Goal: Task Accomplishment & Management: Complete application form

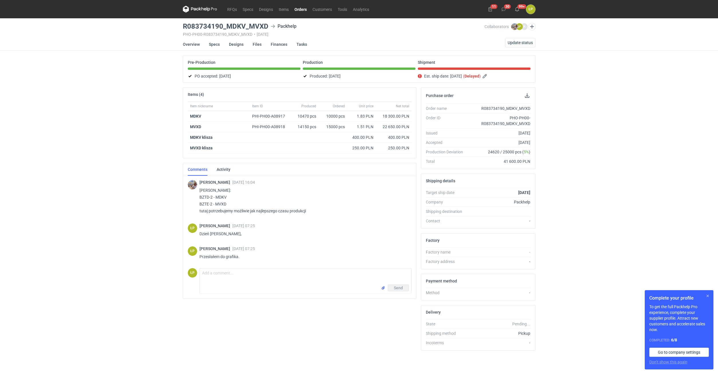
click at [707, 296] on button "button" at bounding box center [708, 296] width 7 height 7
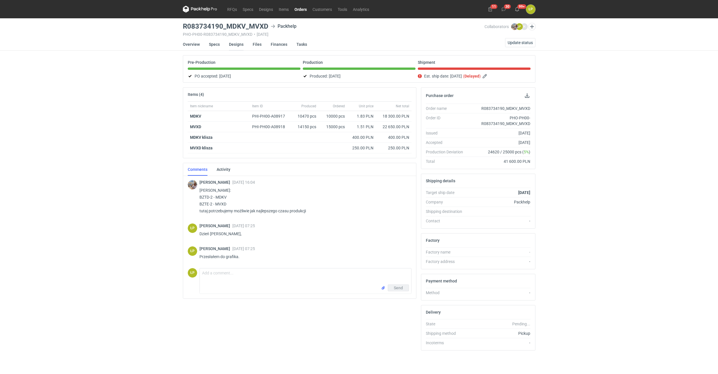
click at [232, 45] on link "Designs" at bounding box center [236, 44] width 15 height 13
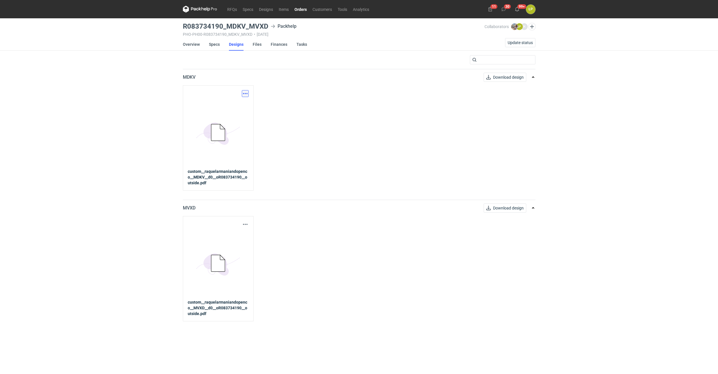
click at [246, 92] on button "button" at bounding box center [245, 93] width 7 height 7
click at [242, 102] on link "Download design part" at bounding box center [220, 106] width 53 height 9
click at [522, 44] on span "Update status" at bounding box center [520, 43] width 25 height 4
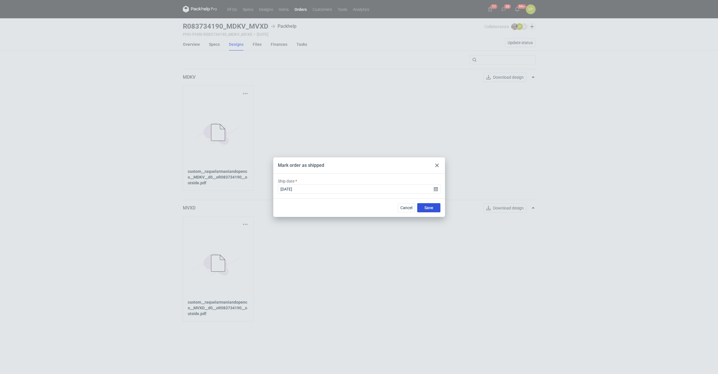
click at [427, 208] on span "Save" at bounding box center [429, 208] width 9 height 4
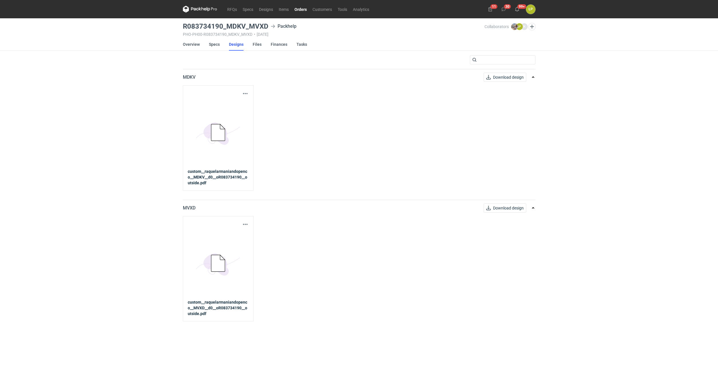
click at [295, 9] on link "Orders" at bounding box center [301, 9] width 18 height 7
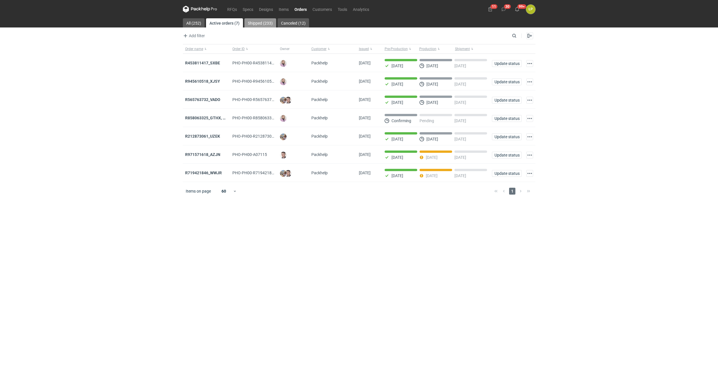
click at [252, 23] on link "Shipped (233)" at bounding box center [260, 22] width 32 height 9
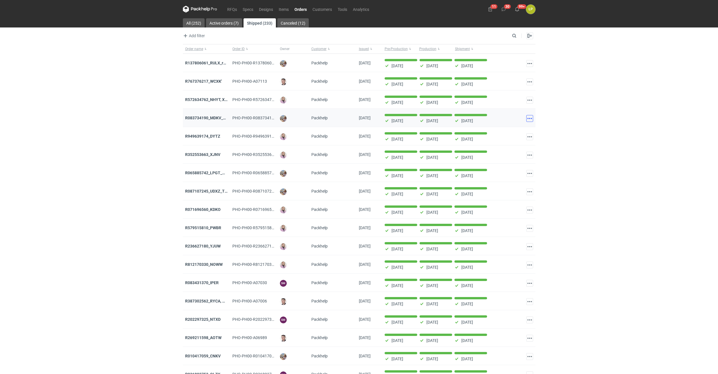
click at [528, 118] on button "button" at bounding box center [529, 118] width 7 height 7
click at [514, 128] on link "Go to order" at bounding box center [504, 131] width 53 height 9
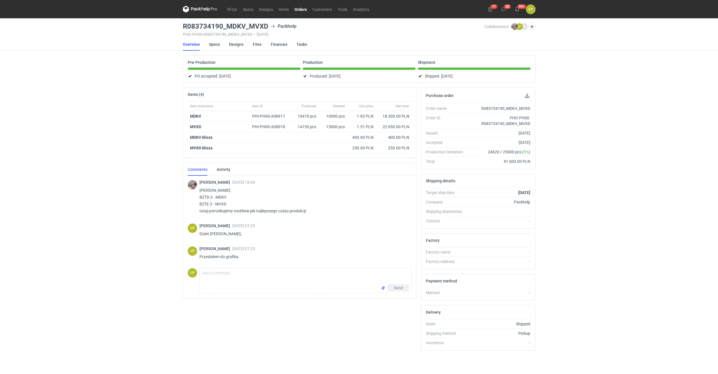
click at [449, 79] on span "[DATE]" at bounding box center [447, 76] width 12 height 7
click at [453, 78] on span "[DATE]" at bounding box center [447, 76] width 12 height 7
click at [303, 11] on link "Orders" at bounding box center [301, 9] width 18 height 7
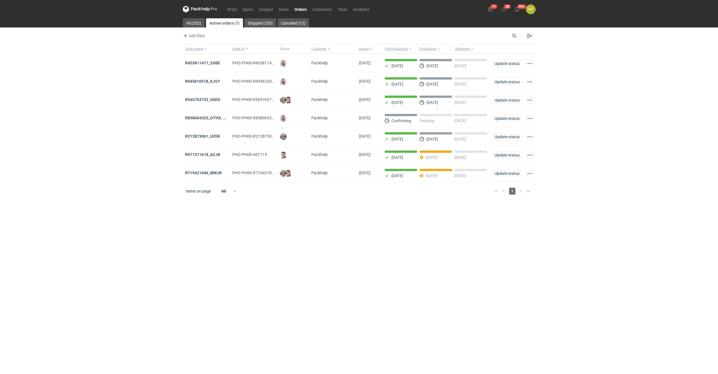
click at [210, 10] on icon at bounding box center [200, 9] width 34 height 7
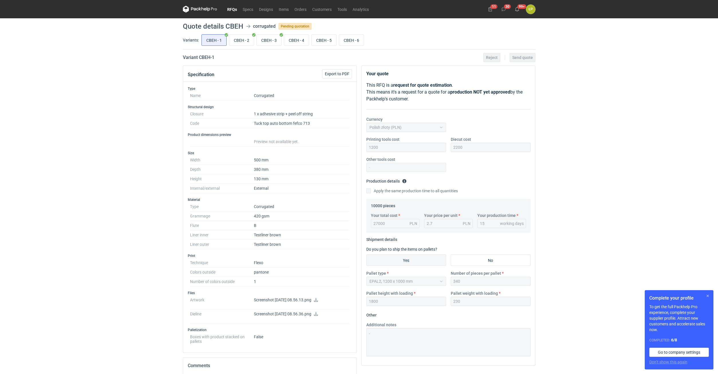
click at [708, 297] on button "button" at bounding box center [708, 296] width 7 height 7
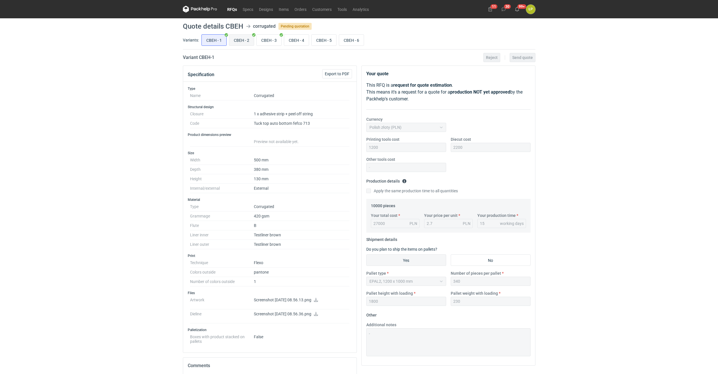
click at [243, 42] on input "CBEH - 2" at bounding box center [241, 40] width 25 height 11
radio input "true"
click at [267, 40] on input "CBEH - 3" at bounding box center [269, 40] width 25 height 11
radio input "true"
click at [285, 40] on input "CBEH - 4" at bounding box center [296, 40] width 25 height 11
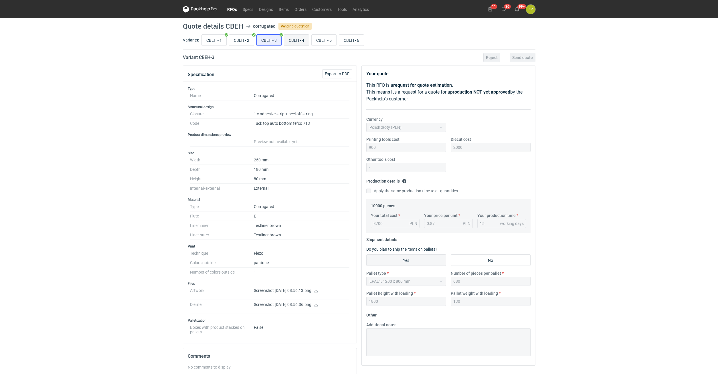
radio input "true"
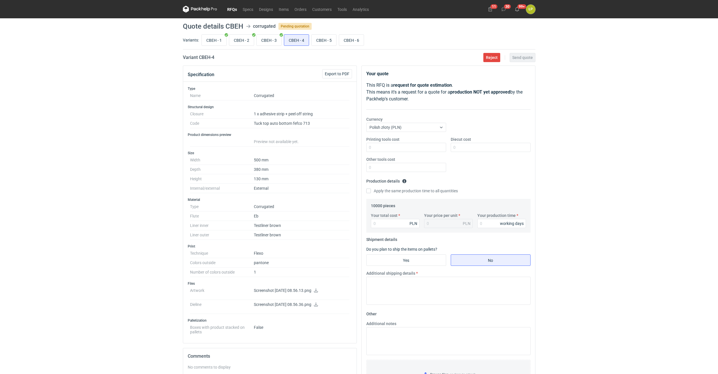
click at [306, 170] on dd "380 mm" at bounding box center [302, 169] width 96 height 9
click at [318, 43] on input "CBEH - 5" at bounding box center [324, 40] width 25 height 11
radio input "true"
click at [348, 41] on input "CBEH - 6" at bounding box center [351, 40] width 25 height 11
radio input "true"
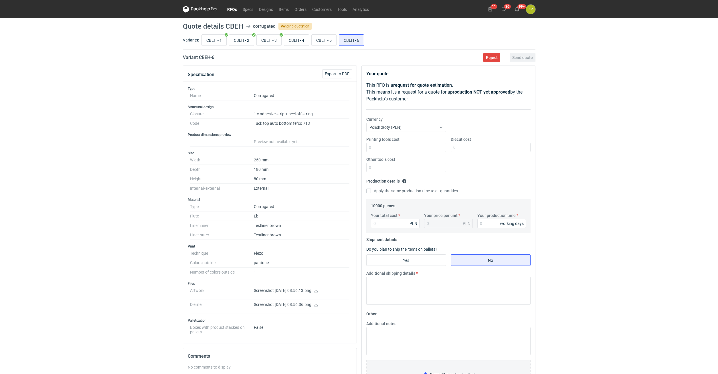
click at [594, 163] on div "RFQs Specs Designs Items Orders Customers Tools Analytics 11 30 99+ ŁP Łukasz P…" at bounding box center [359, 187] width 718 height 374
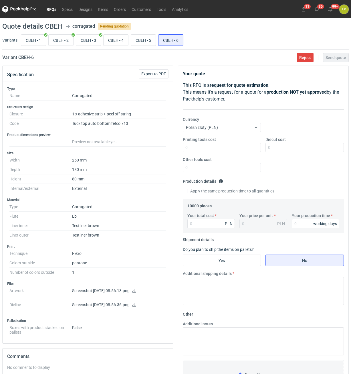
click at [136, 292] on icon at bounding box center [134, 291] width 4 height 4
click at [32, 39] on input "CBEH - 1" at bounding box center [33, 40] width 25 height 11
radio input "true"
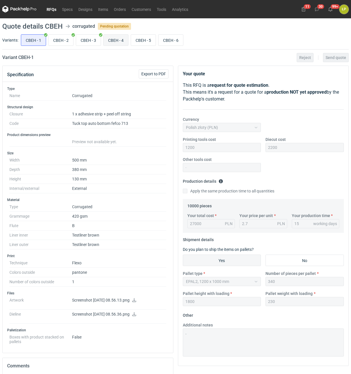
click at [116, 40] on input "CBEH - 4" at bounding box center [116, 40] width 25 height 11
radio input "true"
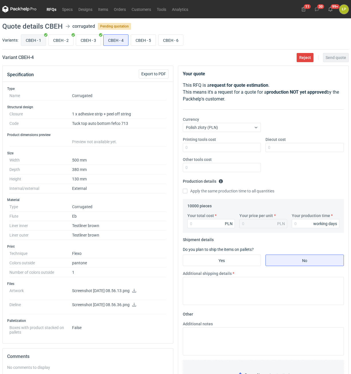
click at [33, 41] on input "CBEH - 1" at bounding box center [33, 40] width 25 height 11
radio input "true"
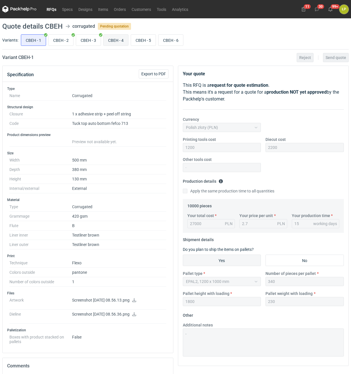
click at [112, 42] on input "CBEH - 4" at bounding box center [116, 40] width 25 height 11
radio input "true"
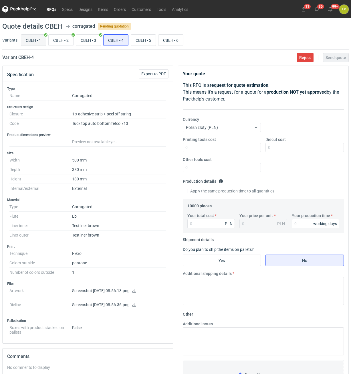
click at [33, 38] on input "CBEH - 1" at bounding box center [33, 40] width 25 height 11
radio input "true"
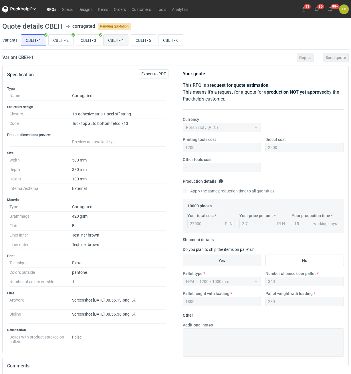
click at [107, 40] on input "CBEH - 4" at bounding box center [116, 40] width 25 height 11
radio input "true"
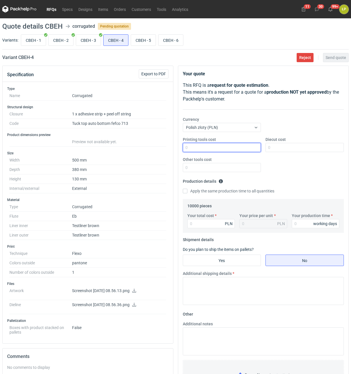
click at [221, 151] on input "Printing tools cost" at bounding box center [222, 147] width 78 height 9
type input "1200"
click at [288, 142] on div "Diecut cost" at bounding box center [304, 144] width 83 height 15
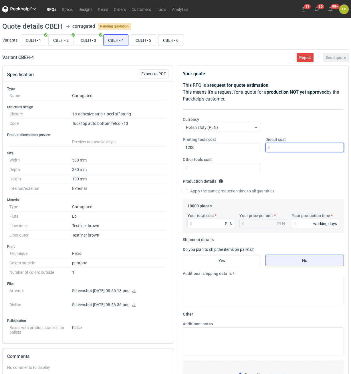
click at [289, 147] on input "Diecut cost" at bounding box center [305, 147] width 78 height 9
type input "2200"
click at [243, 167] on input "Other tools cost" at bounding box center [222, 167] width 78 height 9
click at [238, 169] on input "Other tools cost" at bounding box center [222, 167] width 78 height 9
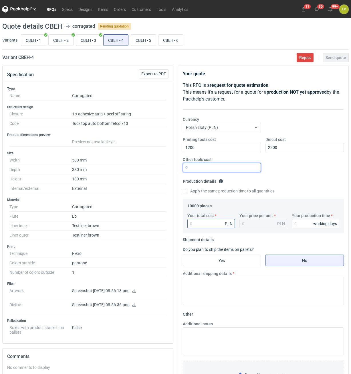
type input "0"
click at [216, 225] on input "Your total cost" at bounding box center [212, 223] width 48 height 9
click at [220, 225] on input "Your total cost" at bounding box center [212, 223] width 48 height 9
type input "37200"
type input "3.72"
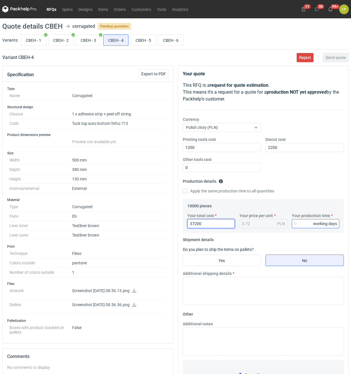
type input "37200"
click at [299, 226] on input "Your production time" at bounding box center [316, 223] width 48 height 9
type input "15"
click at [237, 263] on input "Yes" at bounding box center [222, 260] width 78 height 11
radio input "true"
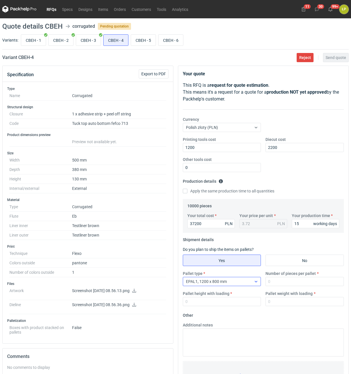
click at [238, 280] on div "EPAL1, 1200 x 800 mm" at bounding box center [217, 281] width 69 height 8
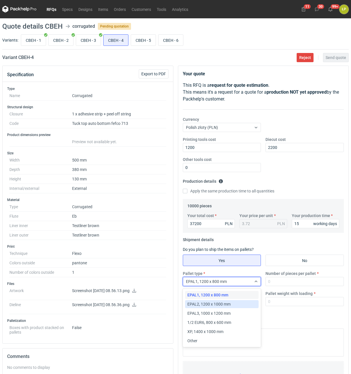
click at [233, 306] on div "EPAL2, 1200 x 1000 mm" at bounding box center [222, 304] width 69 height 6
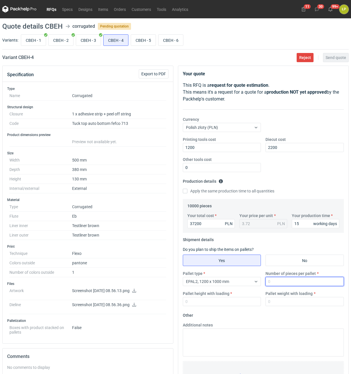
click at [285, 282] on input "Number of pieces per pallet" at bounding box center [305, 281] width 78 height 9
type input "270"
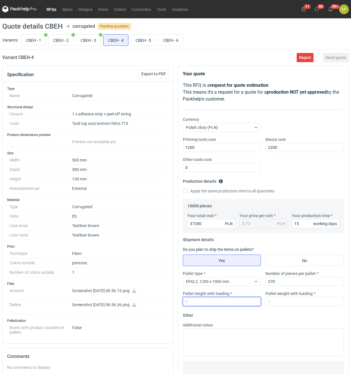
click at [250, 301] on input "Pallet height with loading" at bounding box center [222, 301] width 78 height 9
type input "1800"
click at [297, 300] on input "Pallet weight with loading" at bounding box center [305, 301] width 78 height 9
click at [295, 303] on input "Pallet weight with loading" at bounding box center [305, 301] width 78 height 9
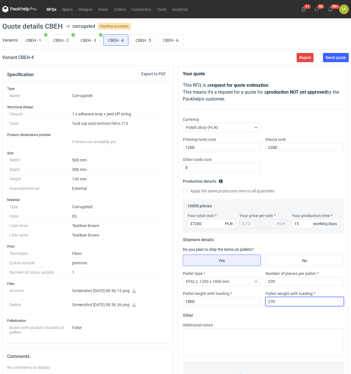
type input "270"
click at [291, 324] on div "Additional notes" at bounding box center [264, 339] width 166 height 34
click at [329, 57] on span "Send quote" at bounding box center [336, 58] width 21 height 4
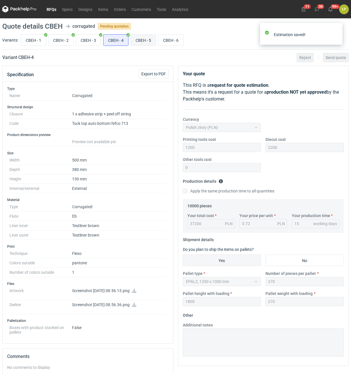
click at [145, 41] on input "CBEH - 5" at bounding box center [143, 40] width 25 height 11
radio input "true"
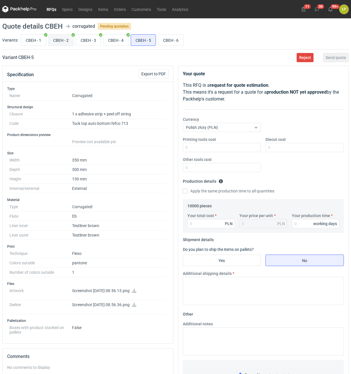
click at [63, 40] on input "CBEH - 2" at bounding box center [61, 40] width 25 height 11
radio input "true"
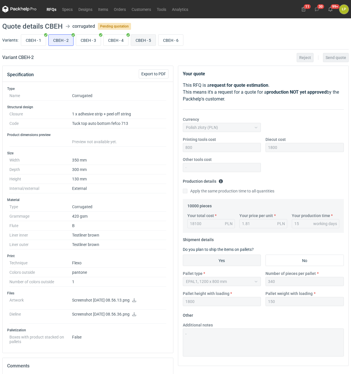
click at [142, 42] on input "CBEH - 5" at bounding box center [143, 40] width 25 height 11
radio input "true"
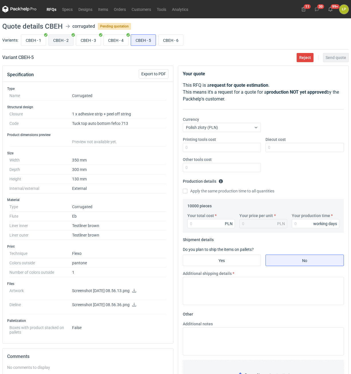
click at [57, 45] on input "CBEH - 2" at bounding box center [61, 40] width 25 height 11
radio input "true"
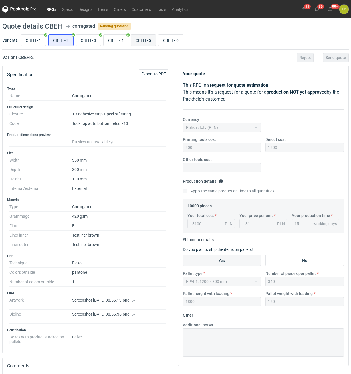
click at [141, 44] on input "CBEH - 5" at bounding box center [143, 40] width 25 height 11
radio input "true"
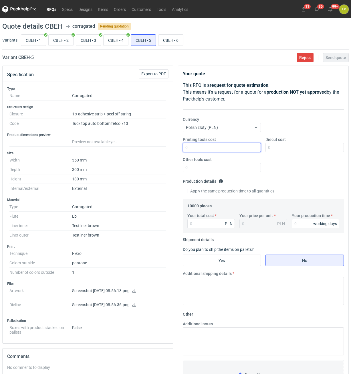
click at [218, 147] on input "Printing tools cost" at bounding box center [222, 147] width 78 height 9
type input "800"
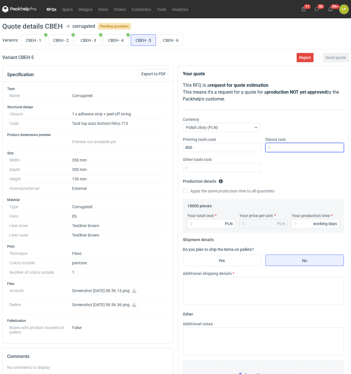
click at [302, 148] on input "Diecut cost" at bounding box center [305, 147] width 78 height 9
type input "1800"
click at [218, 164] on input "Other tools cost" at bounding box center [222, 167] width 78 height 9
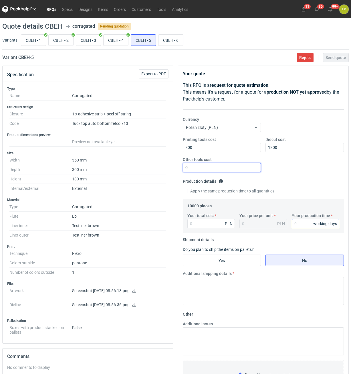
type input "0"
click at [302, 222] on input "Your production time" at bounding box center [316, 223] width 48 height 9
type input "15"
click at [199, 227] on input "Your total cost" at bounding box center [212, 223] width 48 height 9
type input "24900"
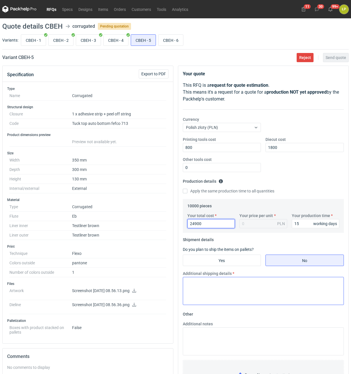
type input "2.49"
type input "24900"
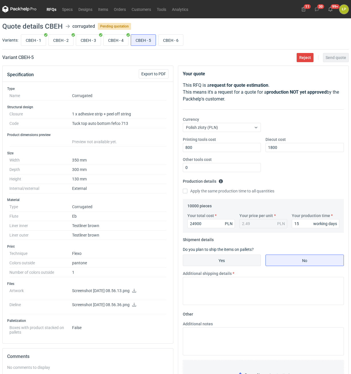
click at [236, 265] on input "Yes" at bounding box center [222, 260] width 78 height 11
radio input "true"
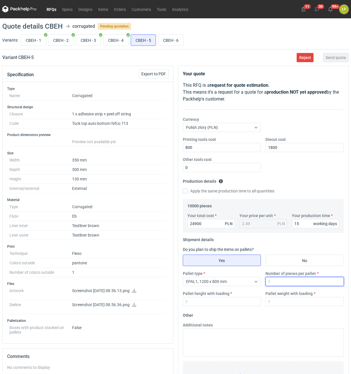
click at [272, 280] on input "Number of pieces per pallet" at bounding box center [305, 281] width 78 height 9
type input "270"
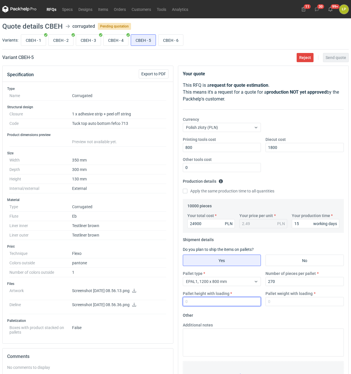
click at [236, 301] on input "Pallet height with loading" at bounding box center [222, 301] width 78 height 9
type input "1800"
click at [280, 304] on input "Pallet weight with loading" at bounding box center [305, 301] width 78 height 9
click at [304, 308] on div "Pallet type EPAL1, 1200 x 800 mm Number of pieces per pallet 270 Pallet height …" at bounding box center [264, 291] width 166 height 40
click at [303, 305] on input "Pallet weight with loading" at bounding box center [305, 301] width 78 height 9
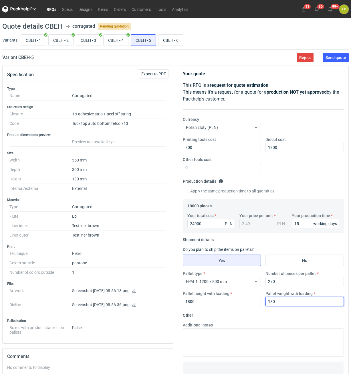
type input "180"
click at [300, 324] on div "Additional notes" at bounding box center [264, 339] width 166 height 34
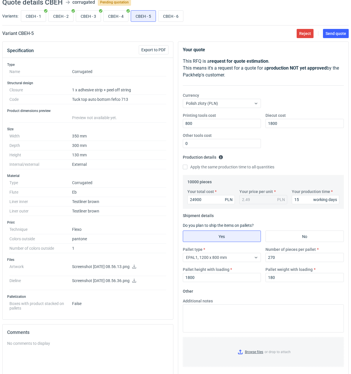
scroll to position [111, 0]
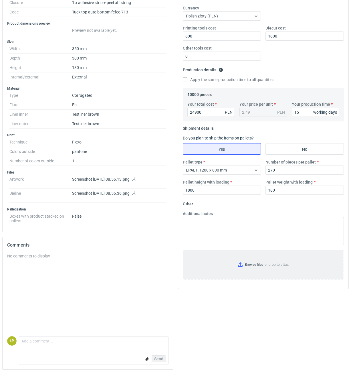
click at [240, 265] on input "Browse files or drop to attach" at bounding box center [264, 264] width 160 height 29
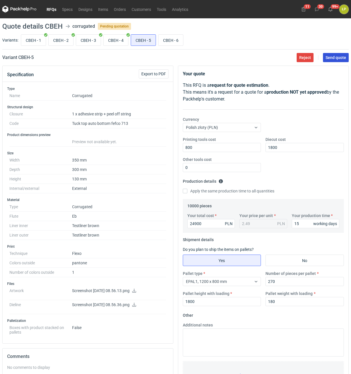
click at [334, 59] on span "Send quote" at bounding box center [336, 58] width 21 height 4
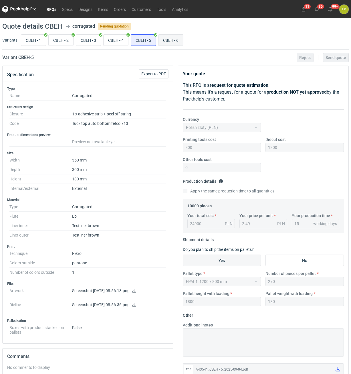
click at [170, 41] on input "CBEH - 6" at bounding box center [171, 40] width 25 height 11
radio input "true"
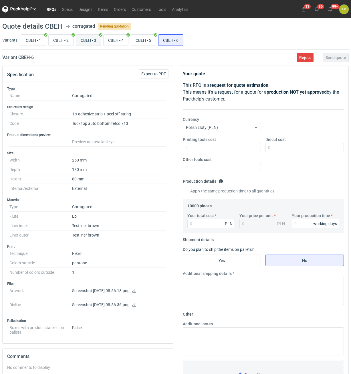
click at [89, 36] on input "CBEH - 3" at bounding box center [88, 40] width 25 height 11
radio input "true"
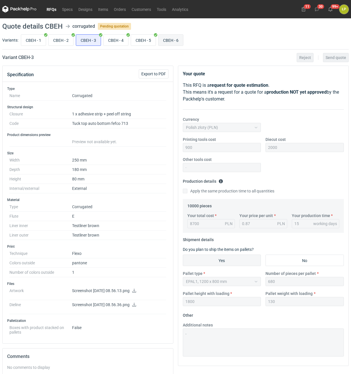
click at [171, 39] on input "CBEH - 6" at bounding box center [171, 40] width 25 height 11
radio input "true"
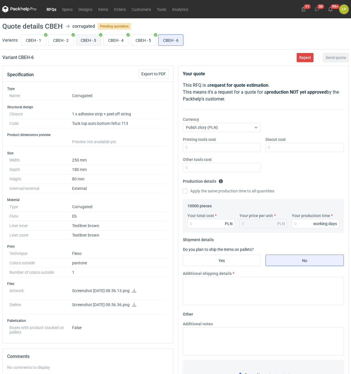
click at [96, 37] on input "CBEH - 3" at bounding box center [88, 40] width 25 height 11
radio input "true"
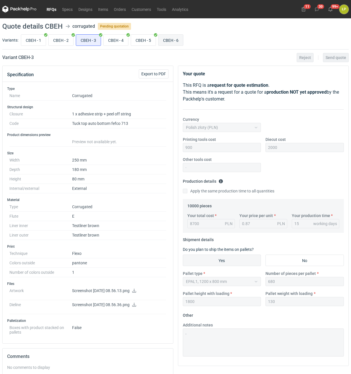
click at [166, 40] on input "CBEH - 6" at bounding box center [171, 40] width 25 height 11
radio input "true"
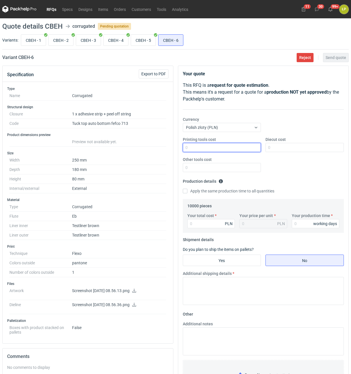
click at [214, 150] on input "Printing tools cost" at bounding box center [222, 147] width 78 height 9
type input "900"
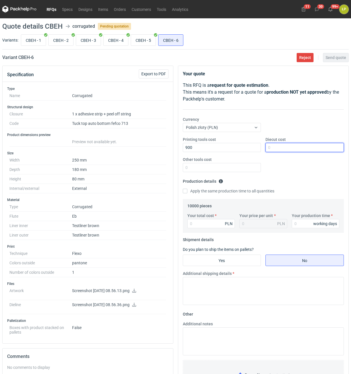
click at [296, 146] on input "Diecut cost" at bounding box center [305, 147] width 78 height 9
type input "2000"
click at [245, 166] on input "Other tools cost" at bounding box center [222, 167] width 78 height 9
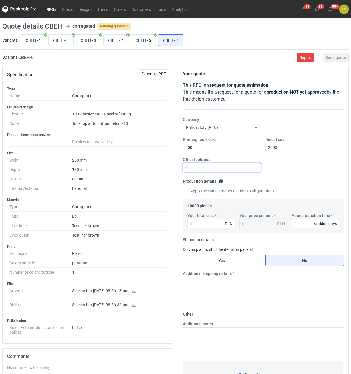
type input "0"
click at [297, 223] on input "Your production time" at bounding box center [316, 223] width 48 height 9
type input "15"
click at [223, 223] on input "Your total cost" at bounding box center [212, 223] width 48 height 9
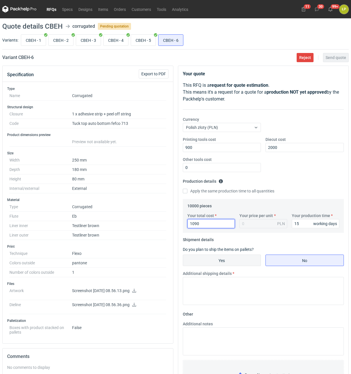
type input "10900"
type input "1.09"
type input "10900"
click at [246, 261] on input "Yes" at bounding box center [222, 260] width 78 height 11
radio input "true"
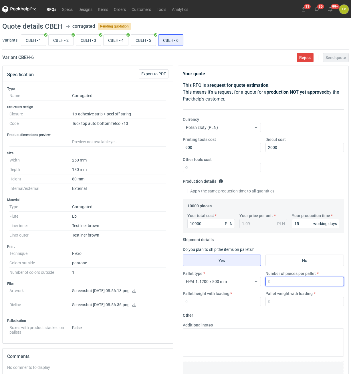
click at [291, 278] on input "Number of pieces per pallet" at bounding box center [305, 281] width 78 height 9
type input "540"
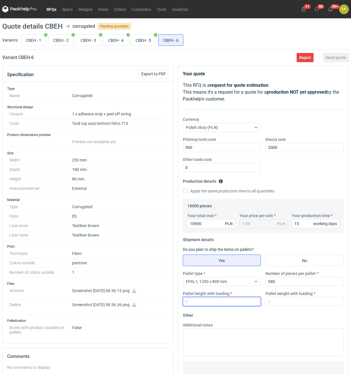
click at [239, 303] on input "Pallet height with loading" at bounding box center [222, 301] width 78 height 9
type input "1800"
click at [303, 304] on input "Pallet weight with loading" at bounding box center [305, 301] width 78 height 9
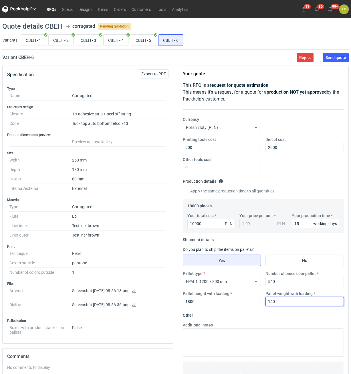
type input "140"
click at [303, 316] on fieldset "Other Additional notes Browse files or drop to attach" at bounding box center [263, 353] width 161 height 85
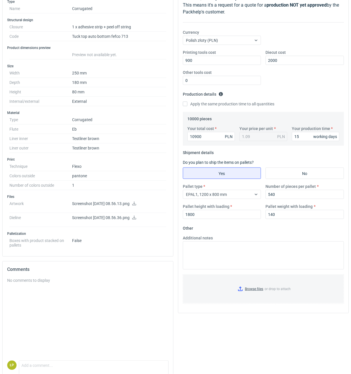
scroll to position [111, 0]
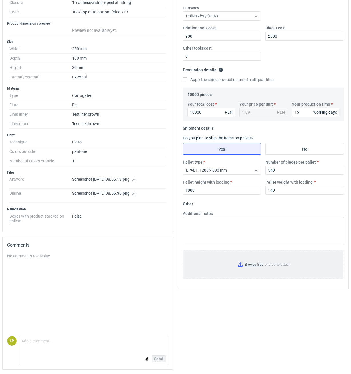
click at [257, 263] on input "Browse files or drop to attach" at bounding box center [264, 264] width 160 height 29
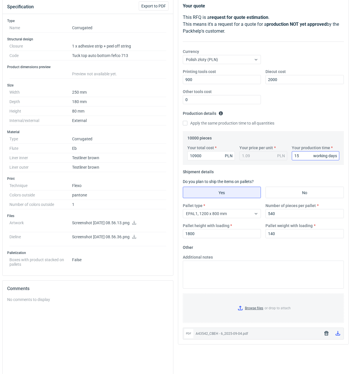
scroll to position [0, 0]
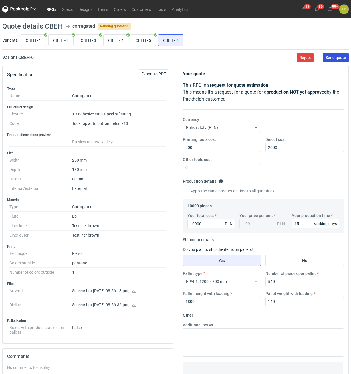
click at [330, 59] on span "Send quote" at bounding box center [336, 58] width 21 height 4
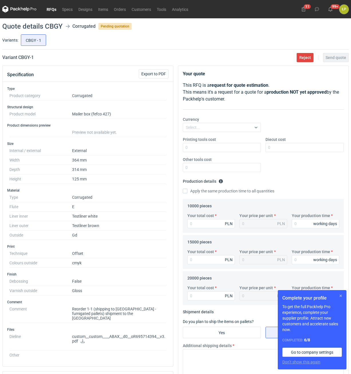
click at [340, 293] on button "button" at bounding box center [341, 295] width 7 height 7
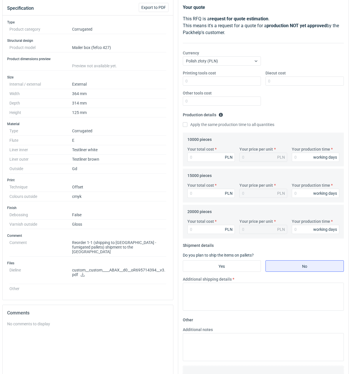
scroll to position [130, 0]
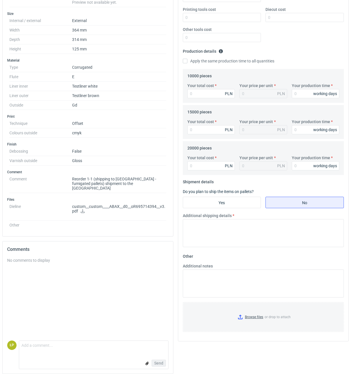
click at [83, 209] on icon at bounding box center [83, 211] width 4 height 4
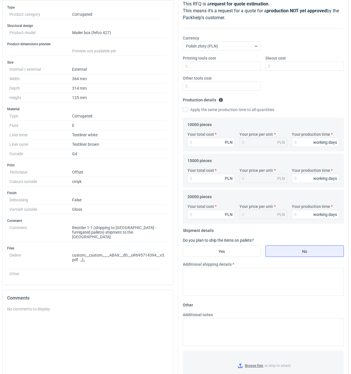
scroll to position [0, 0]
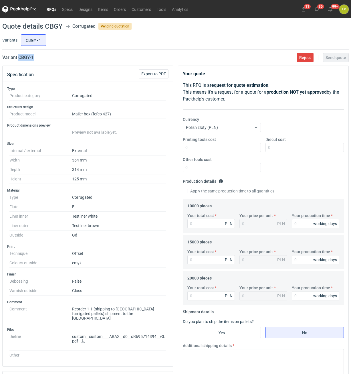
drag, startPoint x: 46, startPoint y: 62, endPoint x: 18, endPoint y: 62, distance: 27.5
click at [18, 62] on main "Quote details CBGY Corrugated Pending quotation Variants: CBGY - 1 Variant CBGY…" at bounding box center [175, 263] width 351 height 490
copy h2 "CBGY - 1"
click at [220, 145] on input "Printing tools cost" at bounding box center [222, 147] width 78 height 9
type input "0"
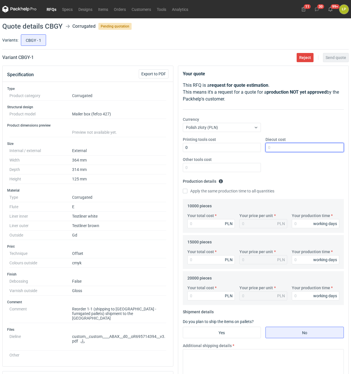
click at [292, 151] on input "Diecut cost" at bounding box center [305, 147] width 78 height 9
type input "1900"
click at [246, 169] on input "Other tools cost" at bounding box center [222, 167] width 78 height 9
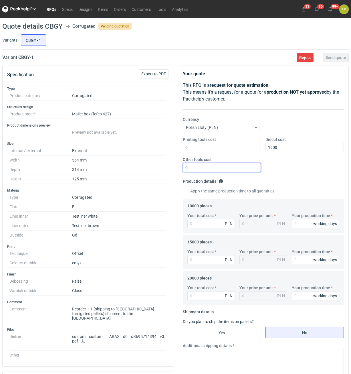
type input "0"
click at [302, 225] on input "Your production time" at bounding box center [316, 223] width 48 height 9
type input "15"
click at [196, 190] on label "Apply the same production time to all quantities" at bounding box center [229, 191] width 92 height 6
click at [188, 190] on input "Apply the same production time to all quantities" at bounding box center [185, 191] width 5 height 5
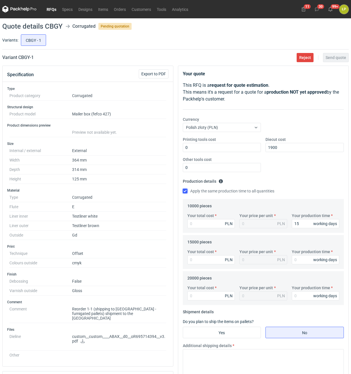
checkbox input "true"
click at [207, 222] on input "Your total cost" at bounding box center [212, 223] width 48 height 9
type input "15"
type input "38600"
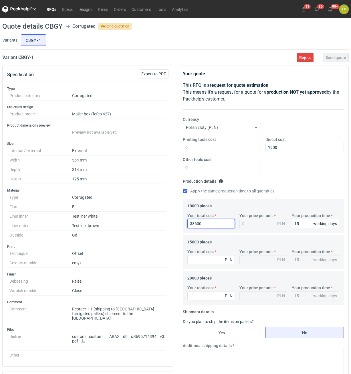
type input "3.86"
type input "38600"
click at [215, 255] on div "Your total cost PLN" at bounding box center [211, 256] width 52 height 15
click at [207, 257] on input "Your total cost" at bounding box center [212, 259] width 48 height 9
type input "56550"
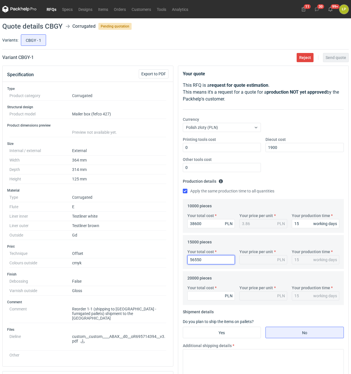
type input "3.77"
type input "56550"
click at [214, 297] on input "Your total cost" at bounding box center [212, 295] width 48 height 9
type input "73600"
type input "3.68"
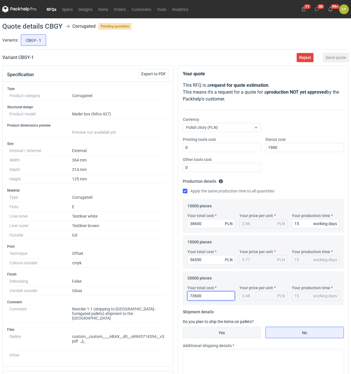
type input "73600"
click at [229, 333] on input "Yes" at bounding box center [222, 332] width 78 height 11
radio input "true"
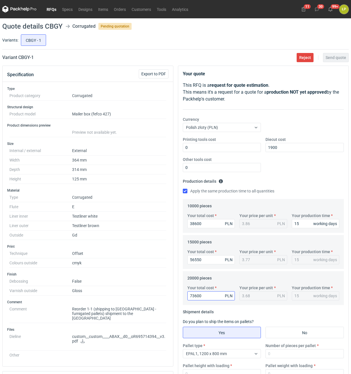
scroll to position [130, 0]
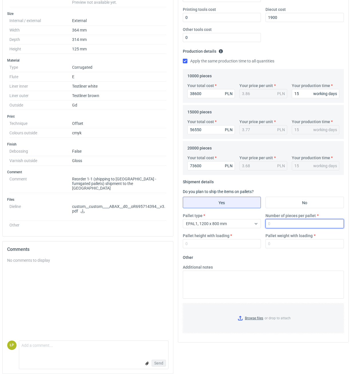
click at [273, 226] on input "Number of pieces per pallet" at bounding box center [305, 223] width 78 height 9
type input "900"
click at [244, 242] on input "Pallet height with loading" at bounding box center [222, 243] width 78 height 9
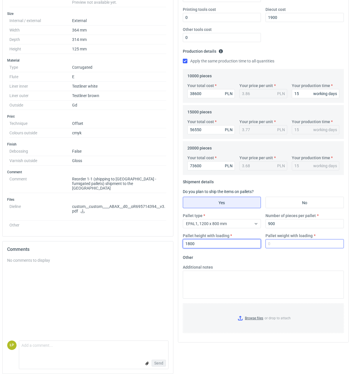
type input "1800"
click at [282, 242] on input "Pallet weight with loading" at bounding box center [305, 243] width 78 height 9
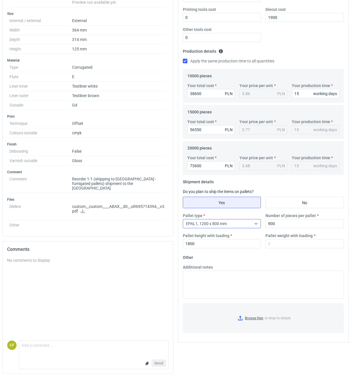
click at [244, 226] on div "EPAL1, 1200 x 800 mm" at bounding box center [217, 224] width 69 height 8
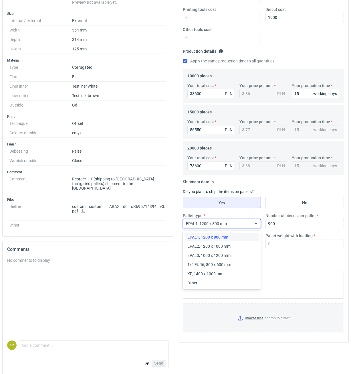
click at [244, 226] on div "EPAL1, 1200 x 800 mm" at bounding box center [217, 224] width 69 height 8
click at [267, 238] on label "Pallet weight with loading" at bounding box center [289, 236] width 47 height 6
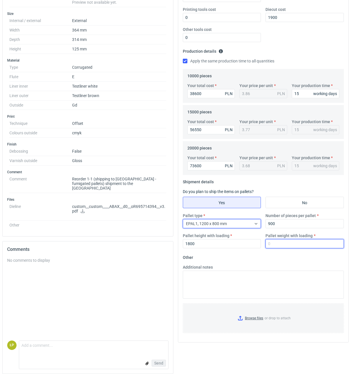
click at [267, 239] on input "Pallet weight with loading" at bounding box center [305, 243] width 78 height 9
click at [274, 243] on input "Pallet weight with loading" at bounding box center [305, 243] width 78 height 9
click at [275, 244] on input "Pallet weight with loading" at bounding box center [305, 243] width 78 height 9
type input "480"
click at [271, 262] on fieldset "Other Additional notes Browse files or drop to attach" at bounding box center [263, 295] width 161 height 85
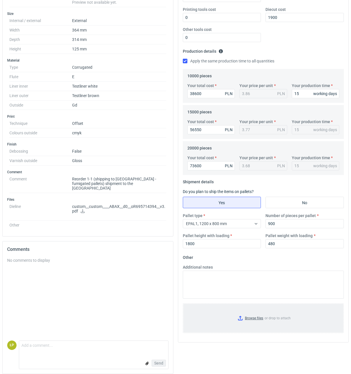
click at [246, 321] on input "Browse files or drop to attach" at bounding box center [264, 318] width 160 height 29
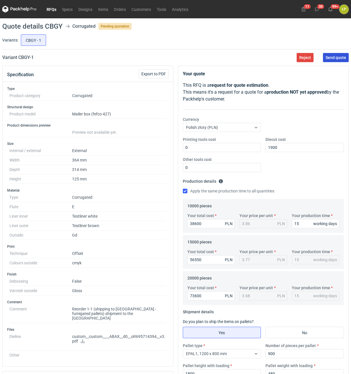
click at [331, 61] on button "Send quote" at bounding box center [336, 57] width 26 height 9
